Goal: Task Accomplishment & Management: Use online tool/utility

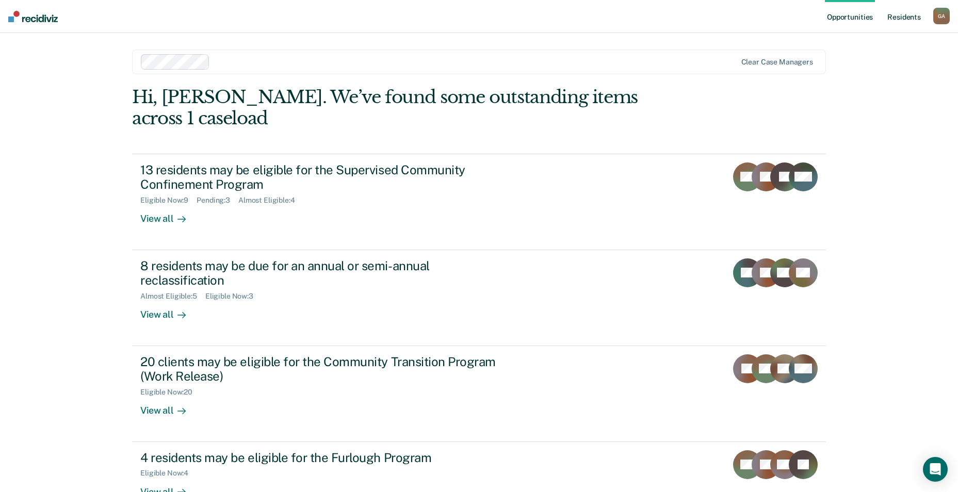
click at [904, 18] on link "Resident s" at bounding box center [904, 16] width 38 height 33
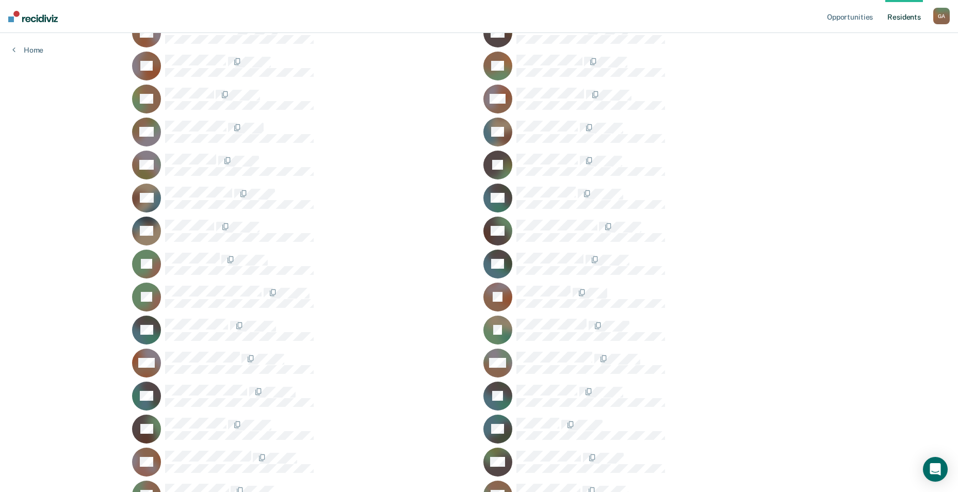
scroll to position [309, 0]
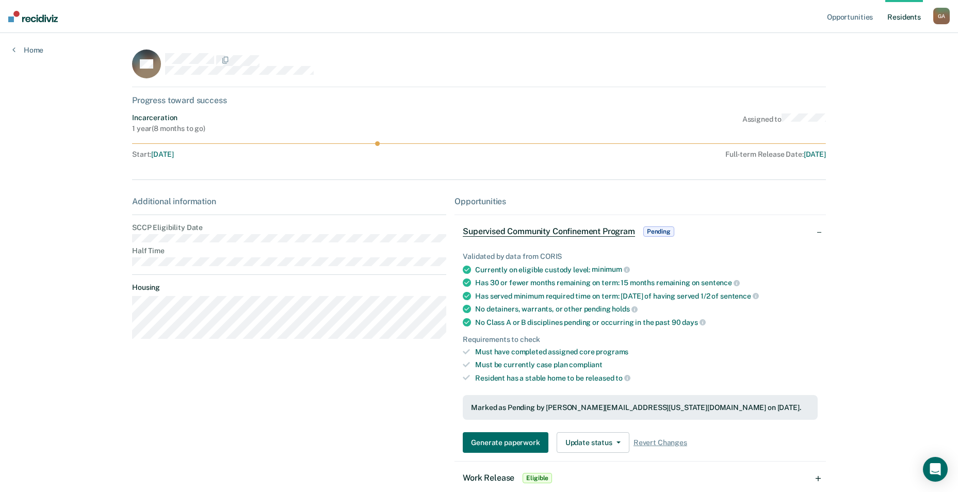
scroll to position [52, 0]
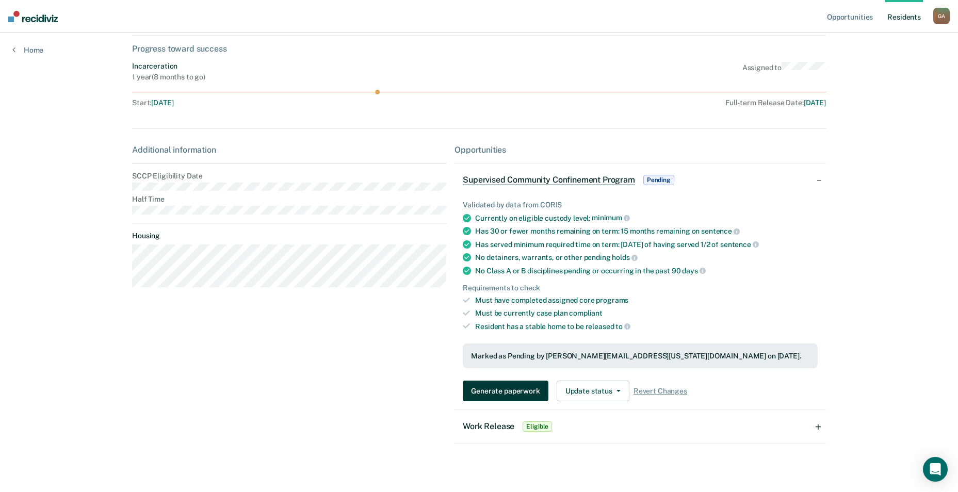
click at [505, 391] on button "Generate paperwork" at bounding box center [505, 391] width 85 height 21
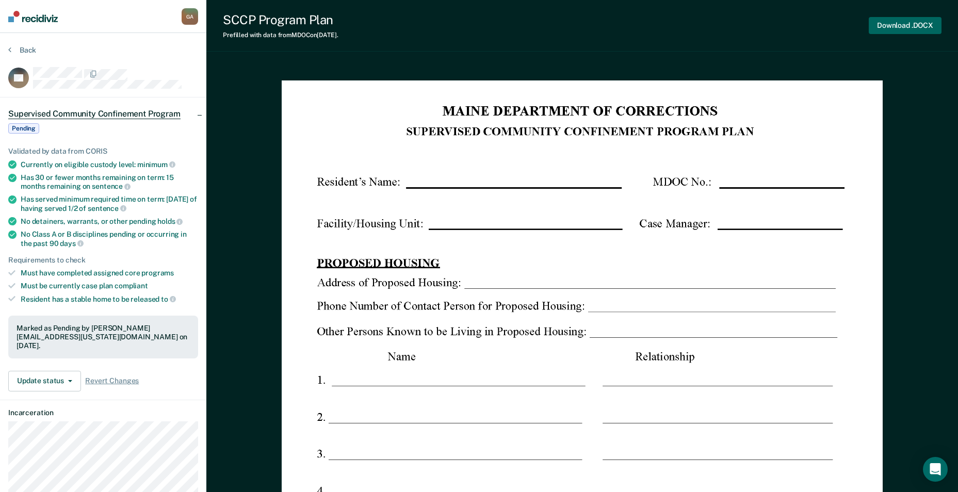
click at [919, 20] on button "Download .DOCX" at bounding box center [904, 25] width 73 height 17
click at [23, 48] on button "Back" at bounding box center [22, 49] width 28 height 9
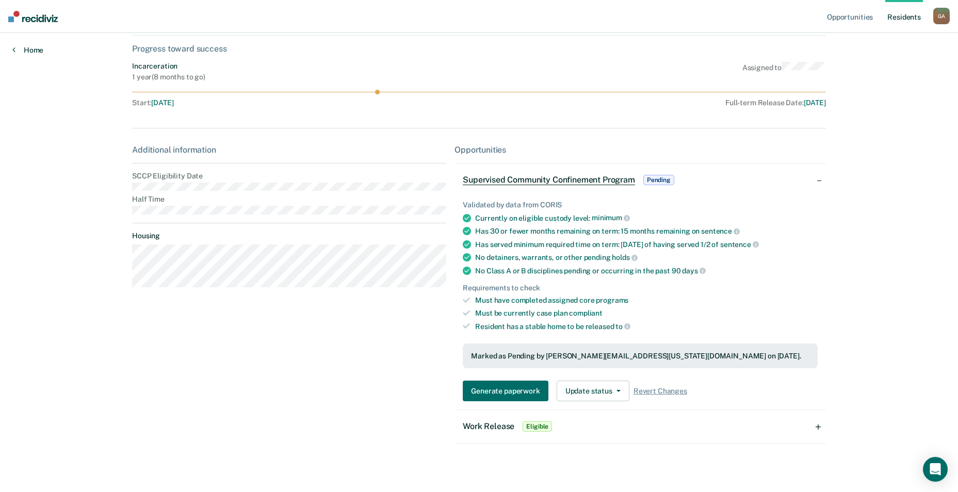
click at [23, 48] on link "Home" at bounding box center [27, 49] width 31 height 9
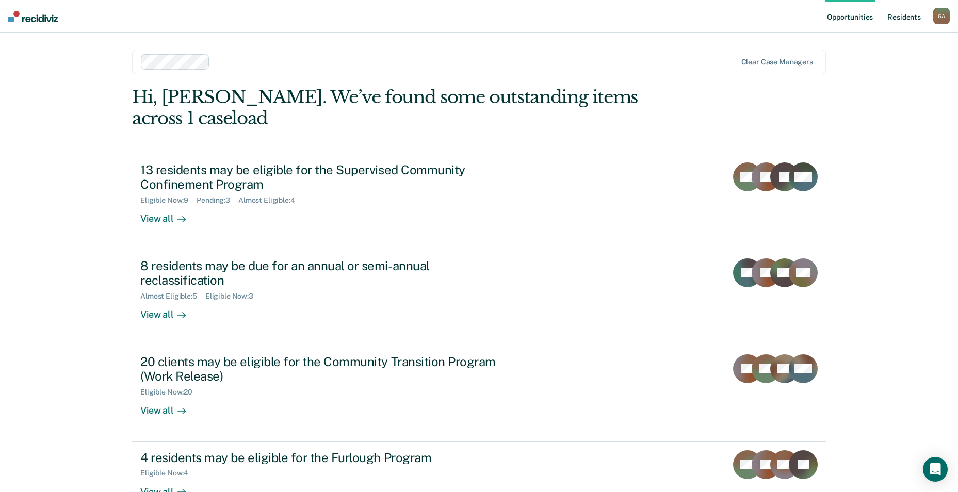
click at [886, 21] on link "Resident s" at bounding box center [904, 16] width 38 height 33
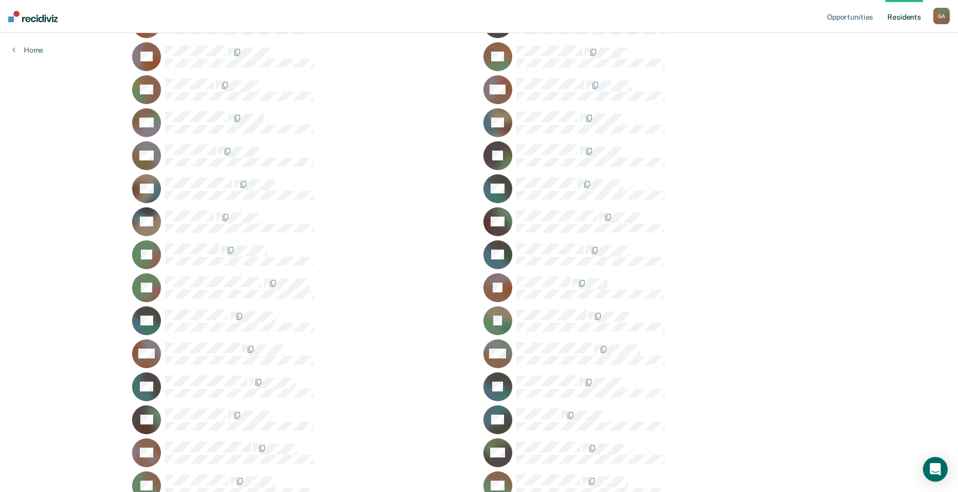
scroll to position [361, 0]
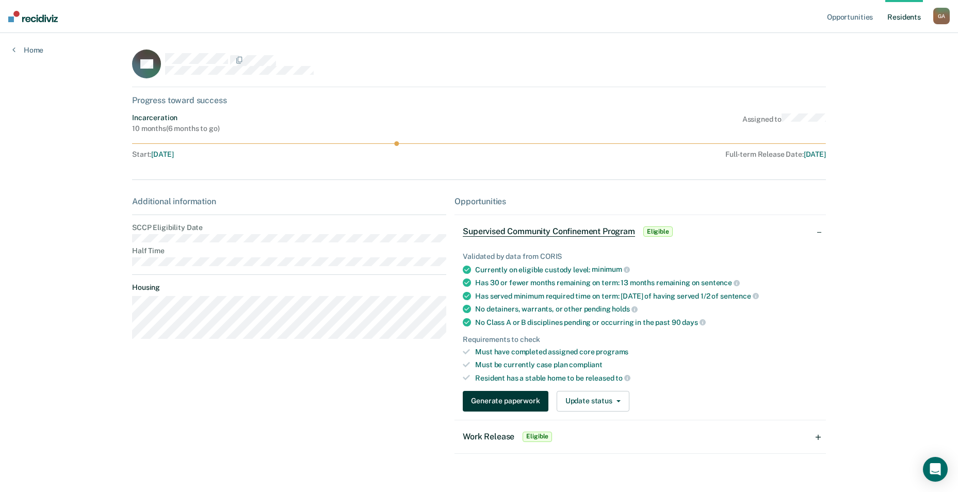
click at [500, 401] on button "Generate paperwork" at bounding box center [505, 401] width 85 height 21
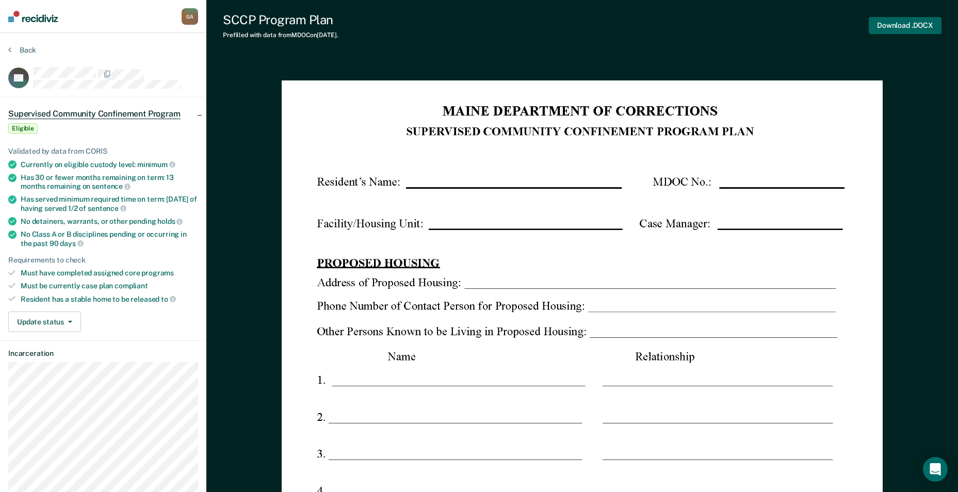
click at [926, 22] on button "Download .DOCX" at bounding box center [904, 25] width 73 height 17
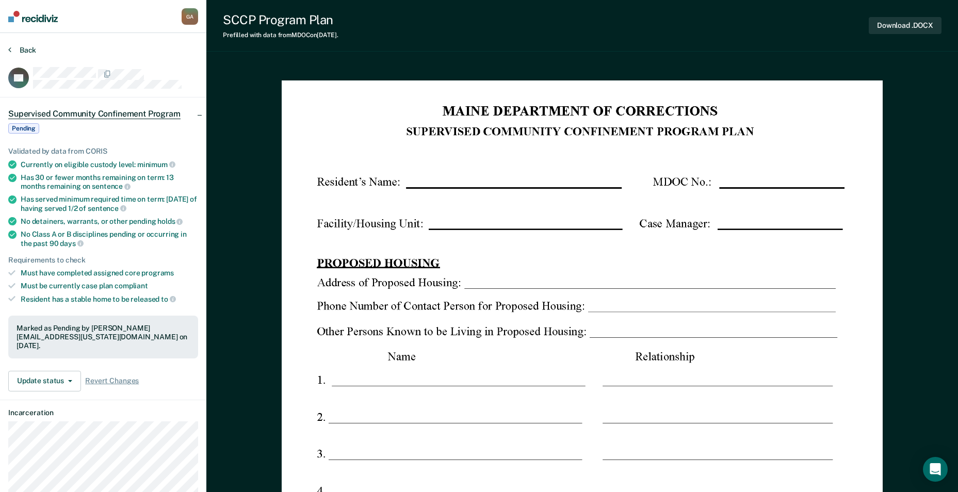
click at [18, 49] on button "Back" at bounding box center [22, 49] width 28 height 9
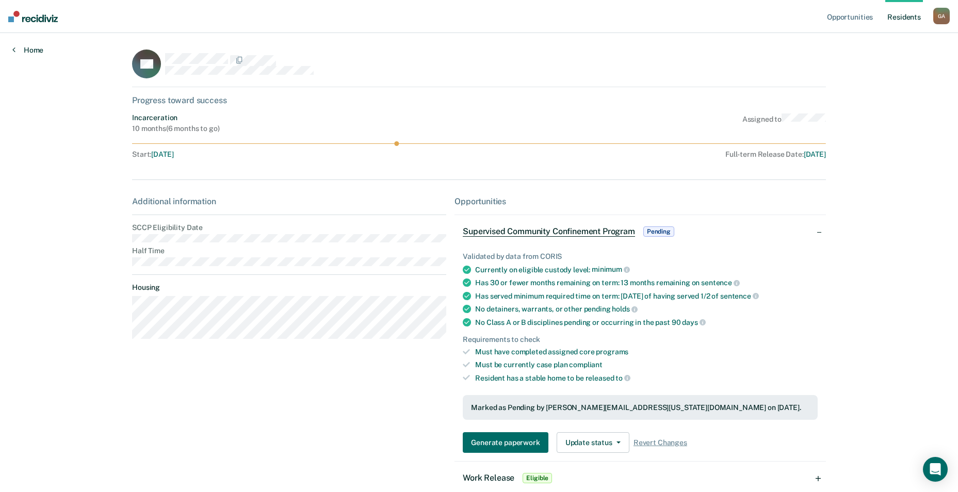
click at [20, 47] on link "Home" at bounding box center [27, 49] width 31 height 9
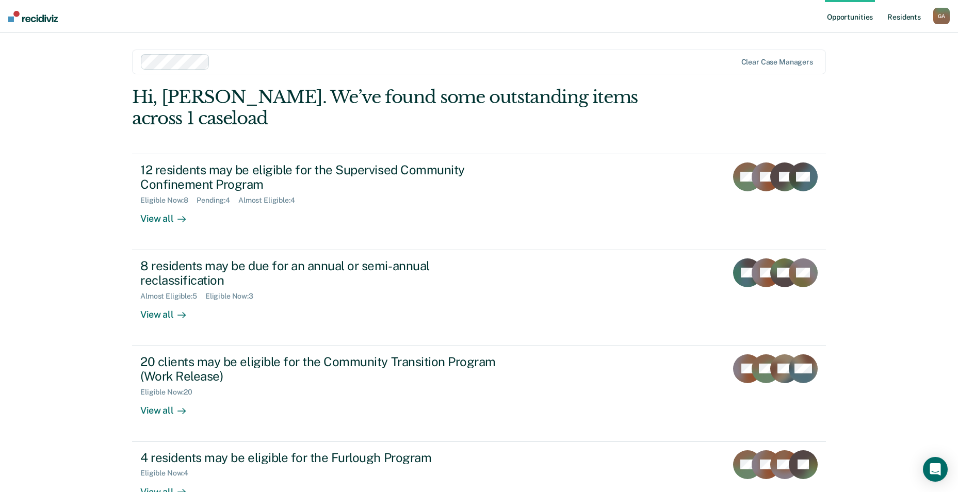
click at [902, 18] on link "Resident s" at bounding box center [904, 16] width 38 height 33
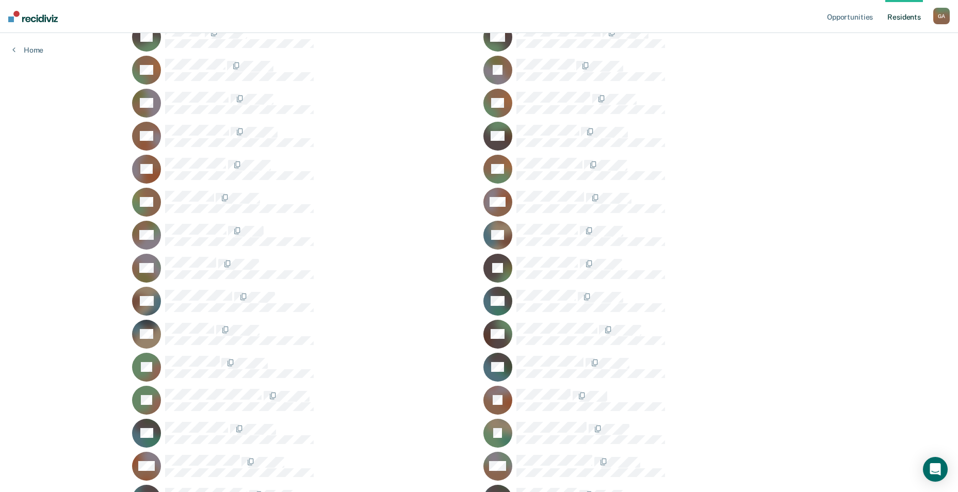
scroll to position [206, 0]
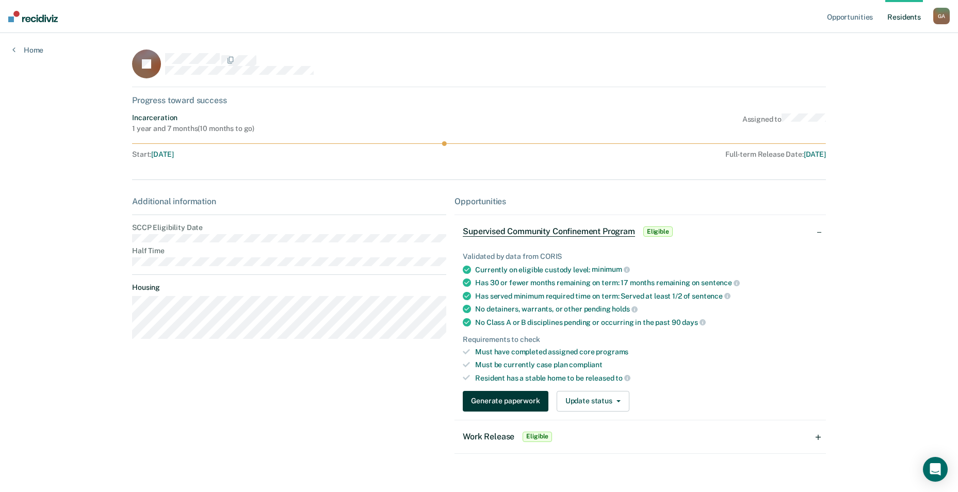
click at [503, 402] on button "Generate paperwork" at bounding box center [505, 401] width 85 height 21
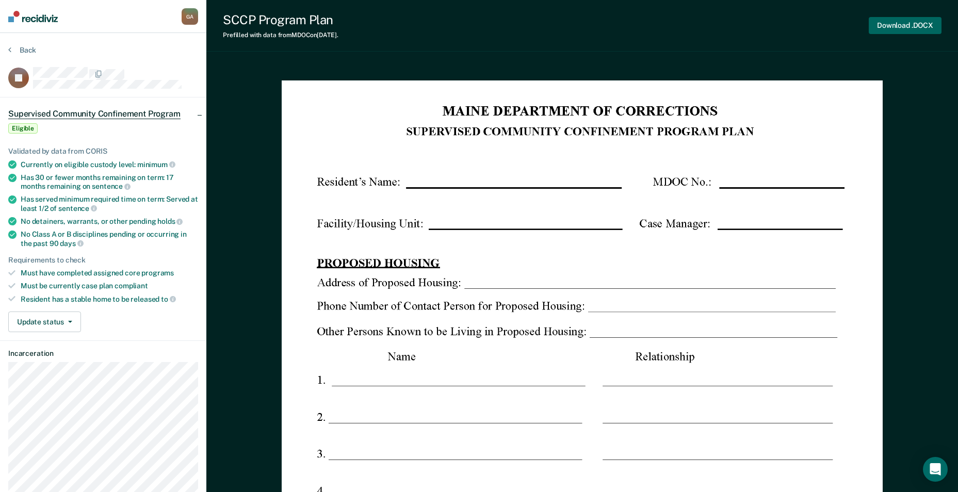
click at [909, 26] on button "Download .DOCX" at bounding box center [904, 25] width 73 height 17
